Goal: Navigation & Orientation: Find specific page/section

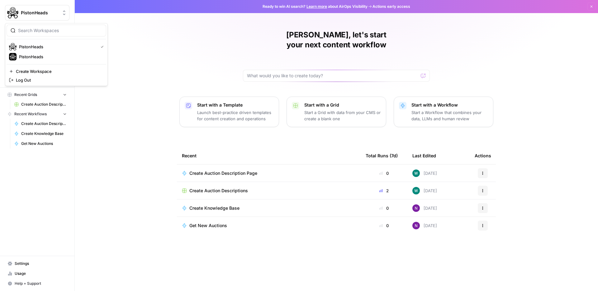
click at [49, 12] on span "PistonHeads" at bounding box center [40, 13] width 38 height 6
click at [159, 41] on div "[PERSON_NAME], let's start your next content workflow Start with a Template Lau…" at bounding box center [336, 145] width 523 height 291
click at [33, 264] on span "Settings" at bounding box center [41, 264] width 52 height 6
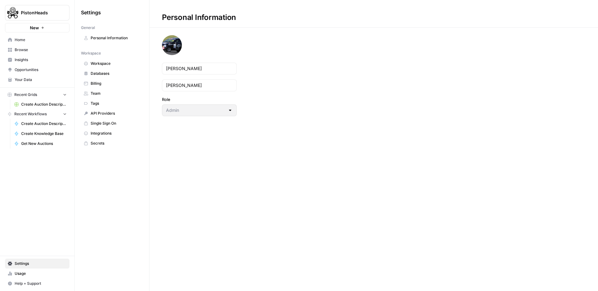
click at [103, 91] on span "Team" at bounding box center [116, 94] width 50 height 6
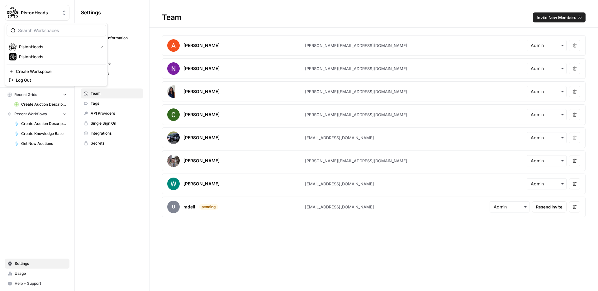
click at [47, 13] on span "PistonHeads" at bounding box center [40, 13] width 38 height 6
click at [103, 194] on div "Settings General Personal Information Workspace Workspace Databases Billing Tea…" at bounding box center [112, 145] width 74 height 291
click at [48, 11] on span "PistonHeads" at bounding box center [40, 13] width 38 height 6
click at [40, 56] on span "PistonHeads" at bounding box center [60, 57] width 82 height 6
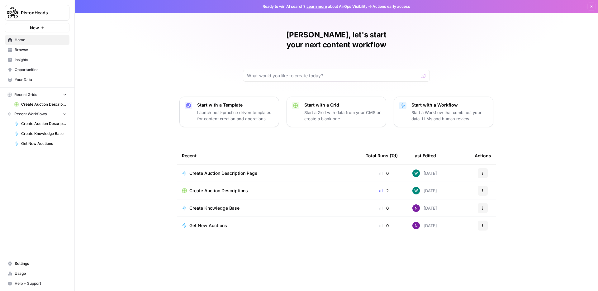
click at [248, 188] on div "Create Auction Descriptions" at bounding box center [269, 191] width 174 height 6
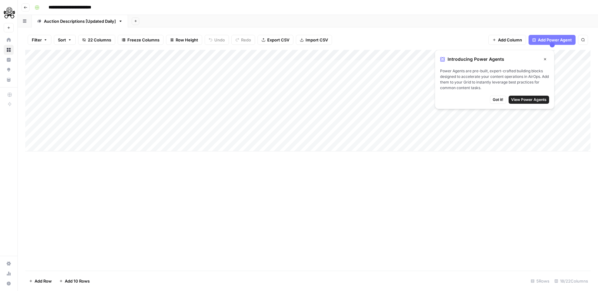
click at [24, 7] on icon "button" at bounding box center [26, 8] width 4 height 4
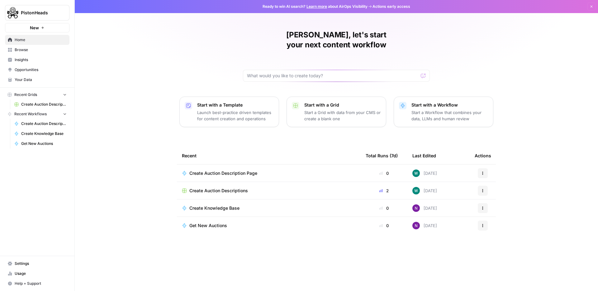
click at [37, 266] on span "Settings" at bounding box center [41, 264] width 52 height 6
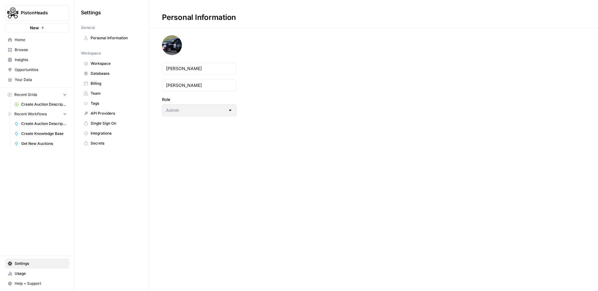
click at [110, 132] on span "Integrations" at bounding box center [116, 134] width 50 height 6
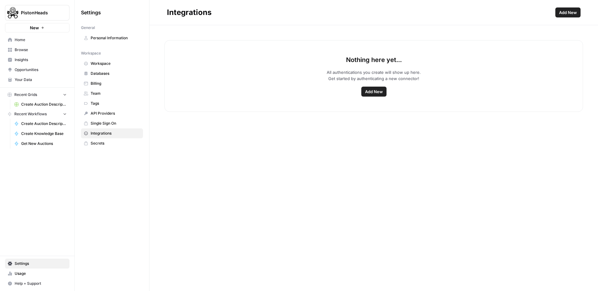
click at [40, 81] on span "Your Data" at bounding box center [41, 80] width 52 height 6
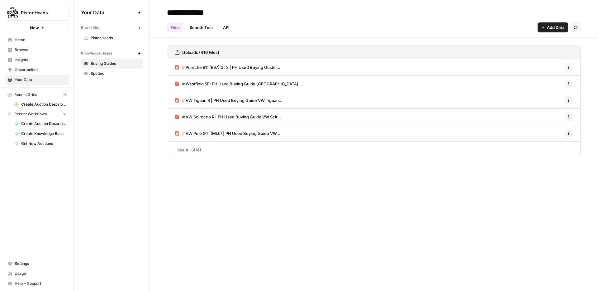
click at [197, 148] on link "See All (416)" at bounding box center [374, 150] width 414 height 16
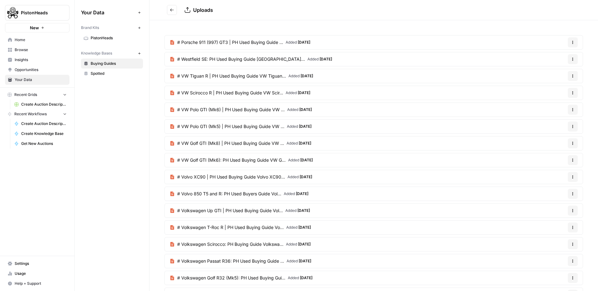
click at [113, 72] on span "Spotted" at bounding box center [116, 74] width 50 height 6
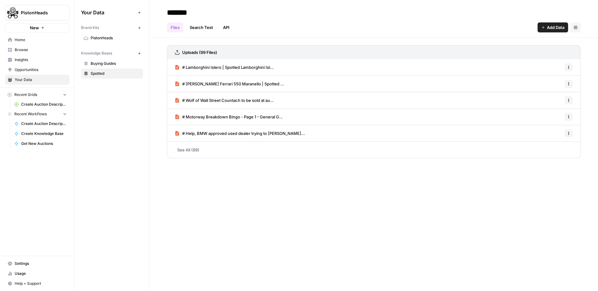
click at [103, 36] on span "PistonHeads" at bounding box center [116, 38] width 50 height 6
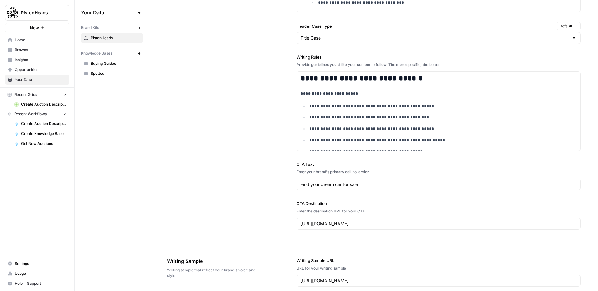
scroll to position [557, 0]
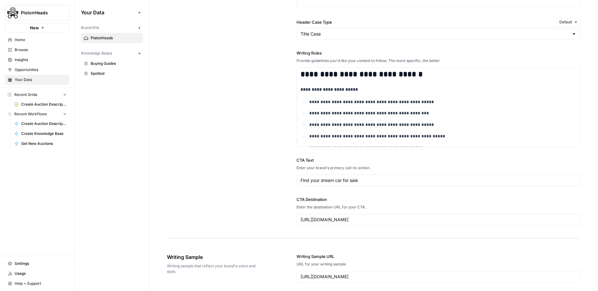
click at [20, 50] on span "Browse" at bounding box center [41, 50] width 52 height 6
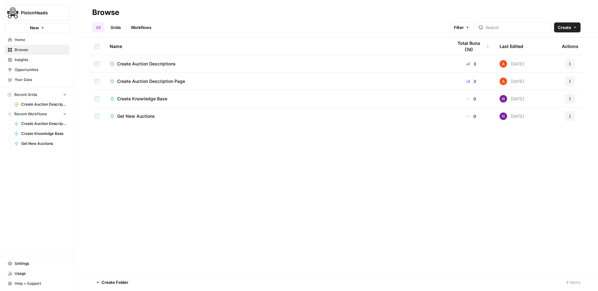
click at [30, 59] on span "Insights" at bounding box center [41, 60] width 52 height 6
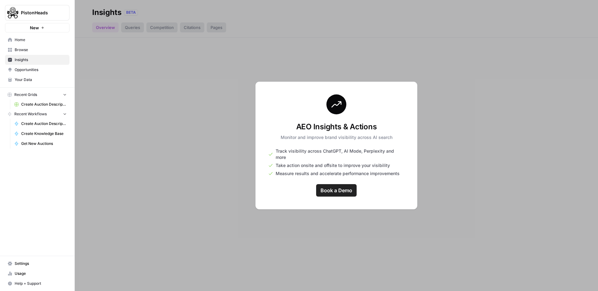
click at [239, 156] on div at bounding box center [336, 145] width 523 height 291
click at [30, 68] on span "Opportunities" at bounding box center [41, 70] width 52 height 6
click at [35, 273] on span "Usage" at bounding box center [41, 274] width 52 height 6
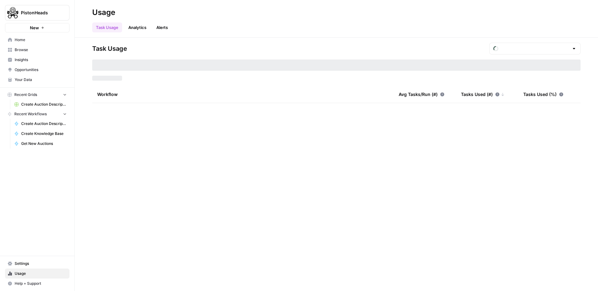
type input "September Tasks"
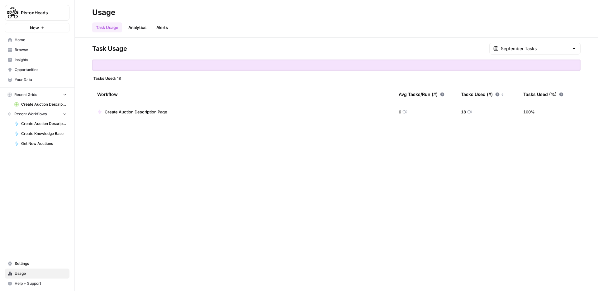
click at [138, 28] on link "Analytics" at bounding box center [138, 27] width 26 height 10
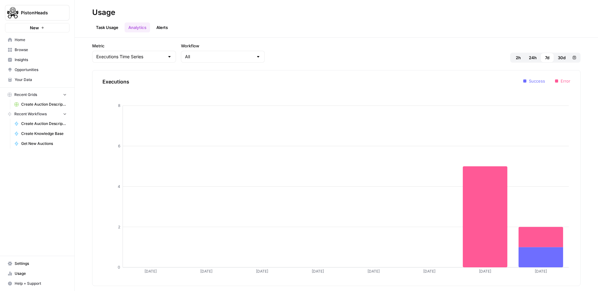
click at [162, 27] on link "Alerts" at bounding box center [162, 27] width 19 height 10
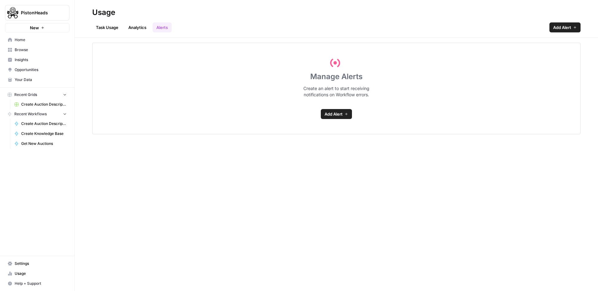
click at [135, 29] on link "Analytics" at bounding box center [138, 27] width 26 height 10
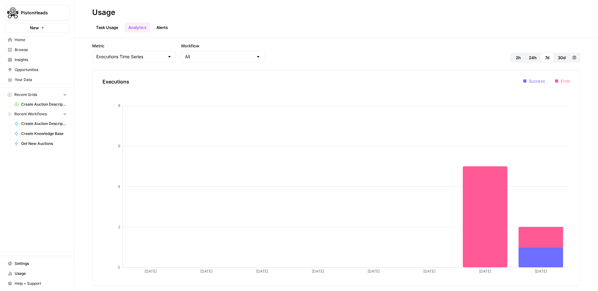
click at [109, 31] on link "Task Usage" at bounding box center [107, 27] width 30 height 10
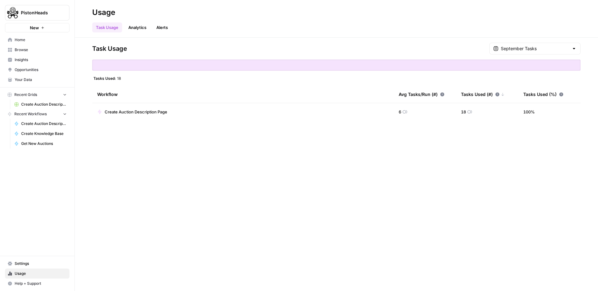
click at [466, 112] on span "18" at bounding box center [463, 112] width 5 height 6
click at [532, 115] on td "100 %" at bounding box center [549, 111] width 62 height 17
click at [175, 172] on div "Task Usage September Tasks Tasks Used: 18 Workflow Avg Tasks/Run (#) Tasks Used…" at bounding box center [336, 164] width 523 height 253
click at [41, 144] on span "Get New Auctions" at bounding box center [43, 144] width 45 height 6
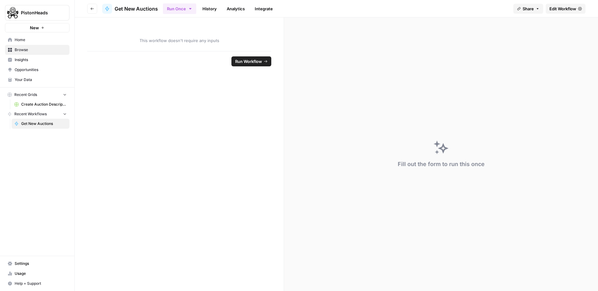
click at [208, 8] on link "History" at bounding box center [210, 9] width 22 height 10
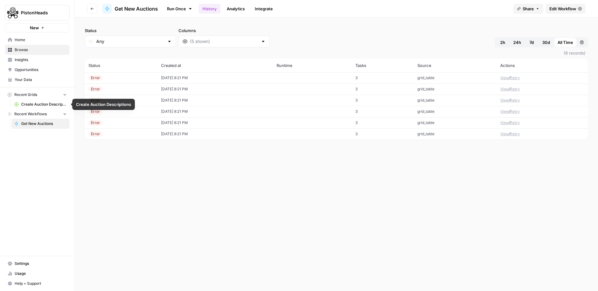
click at [46, 113] on span "Recent Workflows" at bounding box center [30, 114] width 32 height 6
click at [32, 92] on span "Recent Grids" at bounding box center [25, 95] width 23 height 6
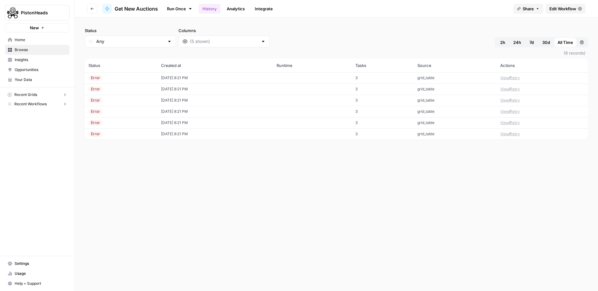
click at [32, 92] on span "Recent Grids" at bounding box center [25, 95] width 23 height 6
click at [36, 112] on span "Recent Workflows" at bounding box center [30, 114] width 32 height 6
click at [66, 93] on icon "button" at bounding box center [65, 94] width 4 height 4
click at [66, 93] on icon "button" at bounding box center [65, 95] width 4 height 4
click at [25, 50] on span "Browse" at bounding box center [41, 50] width 52 height 6
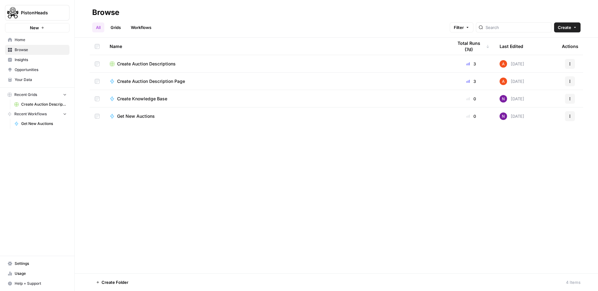
click at [141, 28] on link "Workflows" at bounding box center [141, 27] width 28 height 10
